Goal: Task Accomplishment & Management: Complete application form

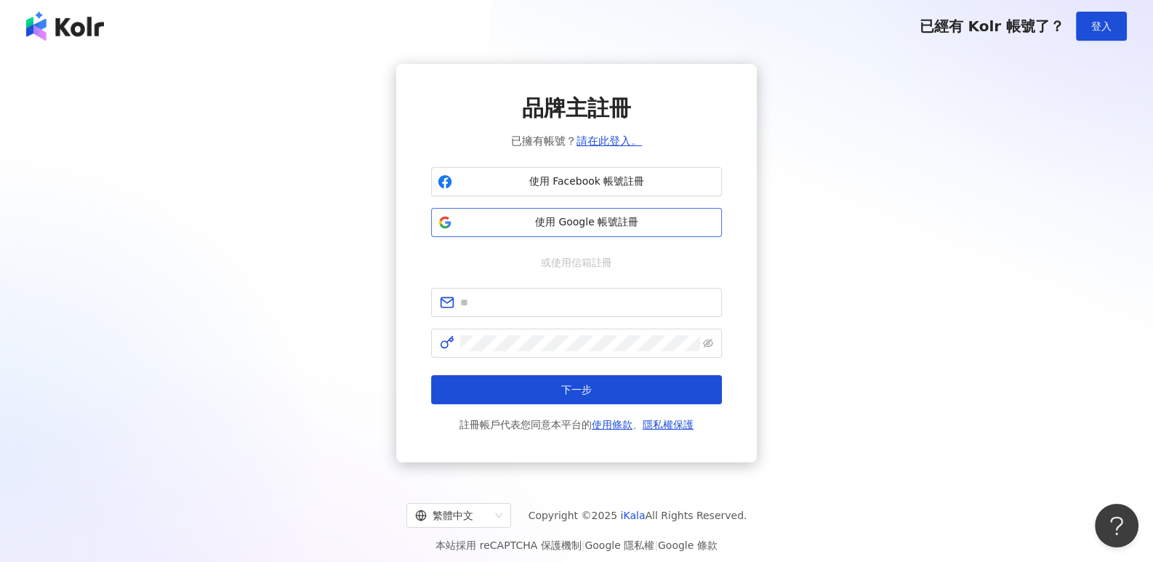
click at [477, 220] on span "使用 Google 帳號註冊" at bounding box center [586, 222] width 257 height 15
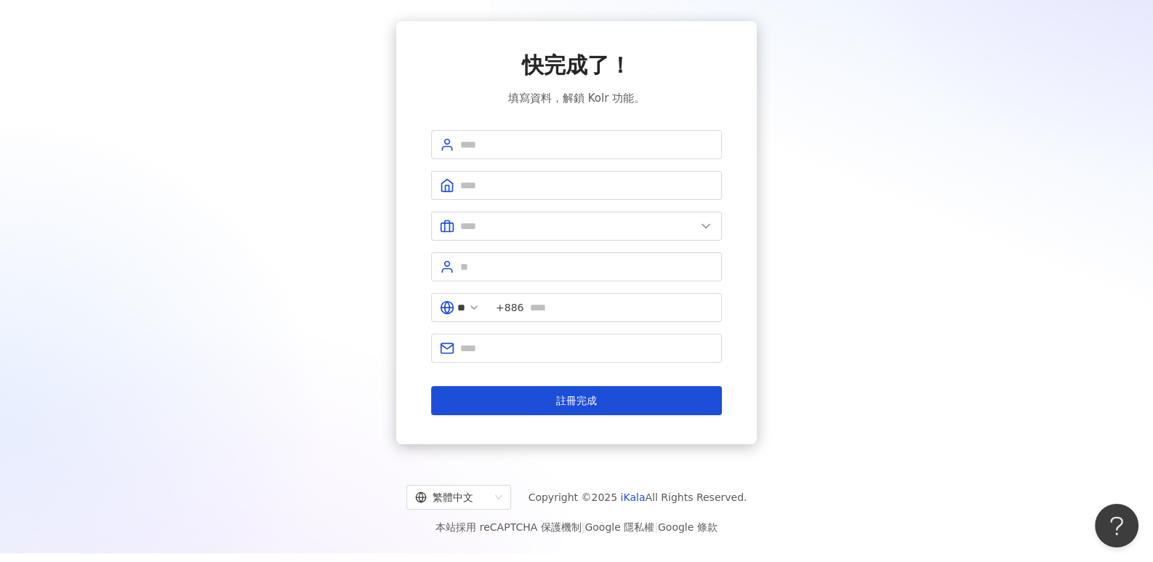
scroll to position [66, 0]
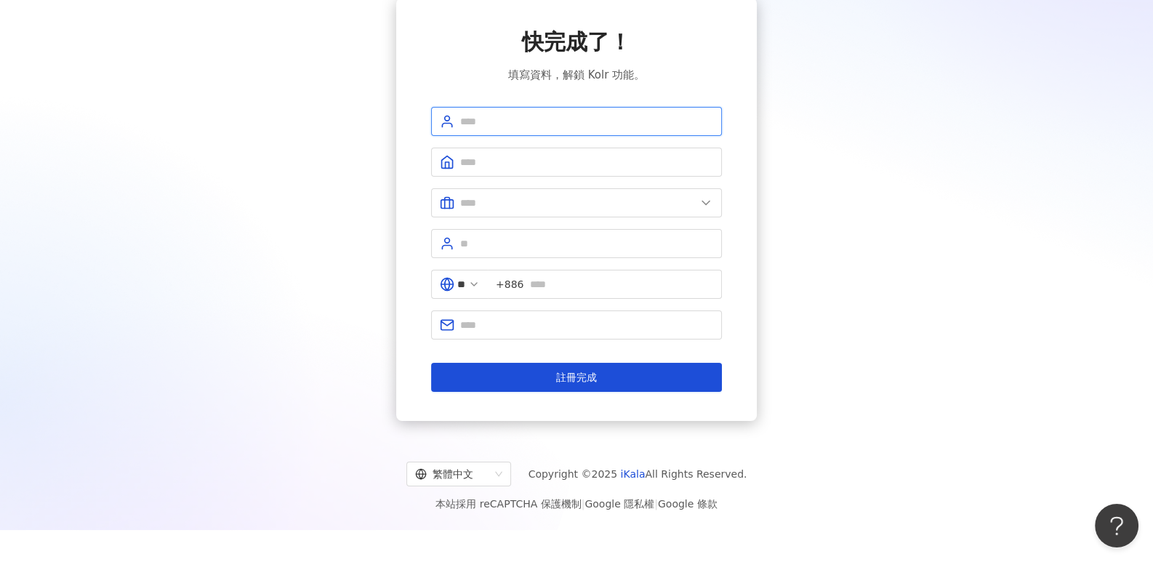
click at [614, 116] on input "text" at bounding box center [586, 121] width 253 height 16
